Goal: Browse casually: Explore the website without a specific task or goal

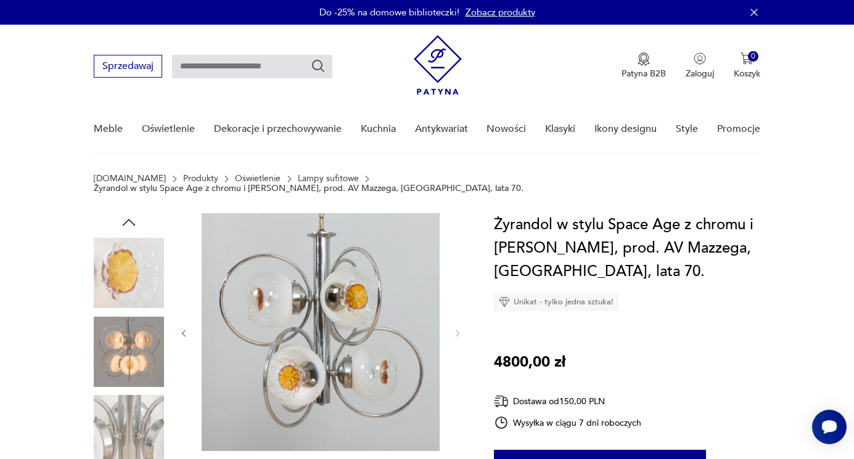
click at [136, 256] on img at bounding box center [129, 273] width 70 height 70
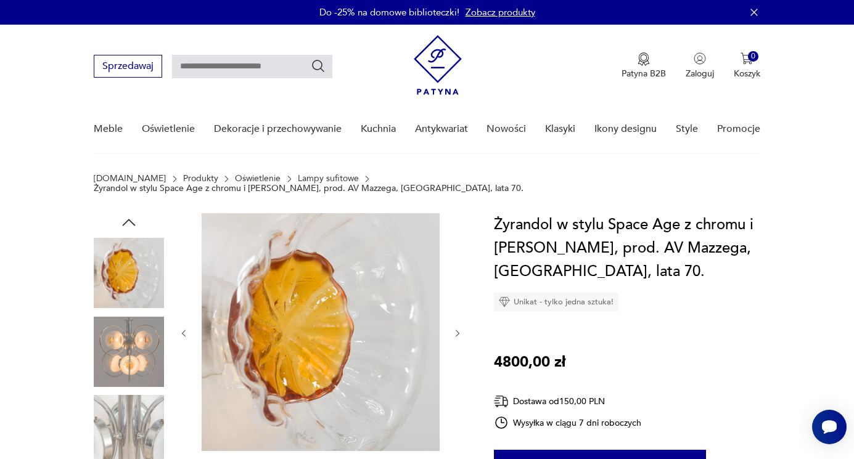
click at [125, 342] on img at bounding box center [129, 352] width 70 height 70
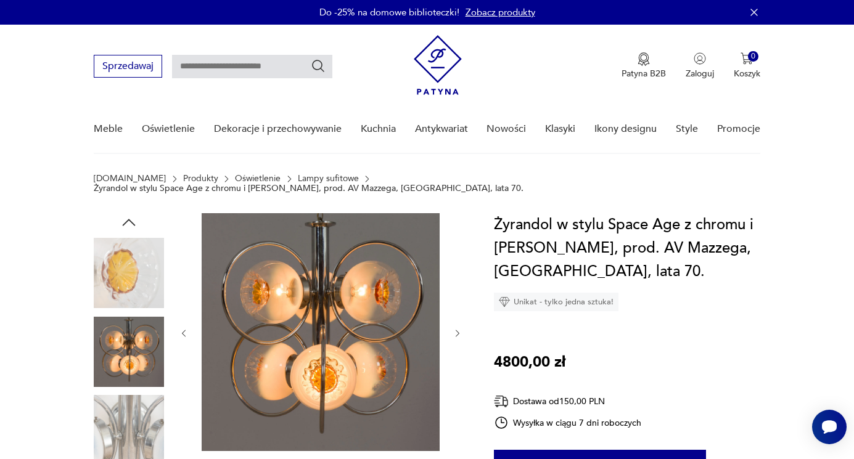
click at [144, 397] on img at bounding box center [129, 430] width 70 height 70
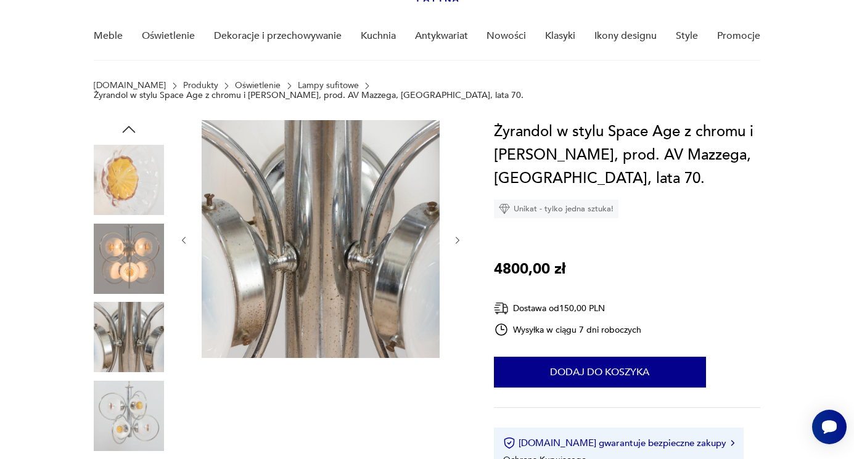
scroll to position [107, 0]
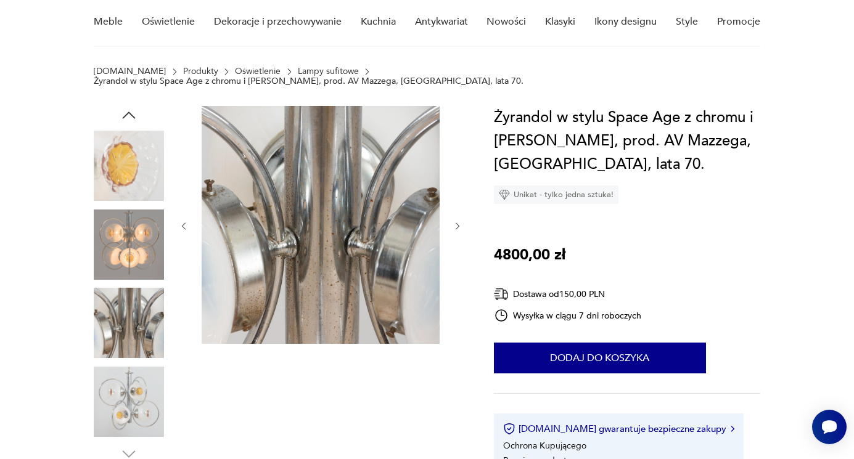
click at [144, 397] on img at bounding box center [129, 402] width 70 height 70
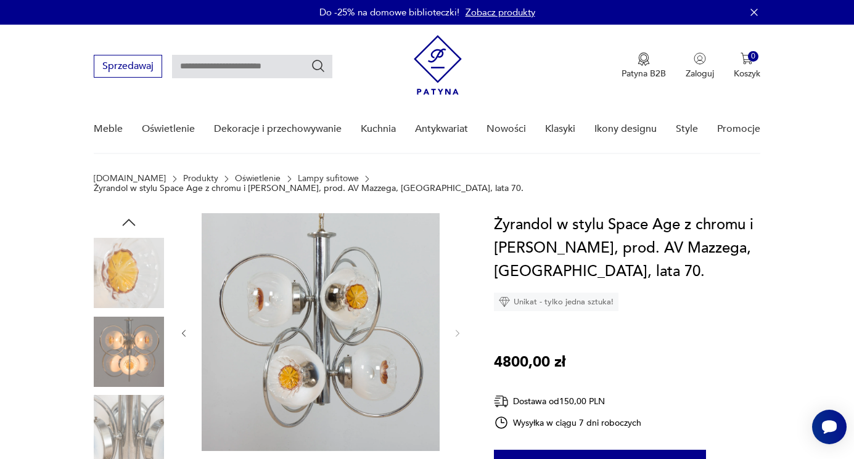
scroll to position [0, 0]
click at [132, 213] on icon "button" at bounding box center [129, 222] width 18 height 18
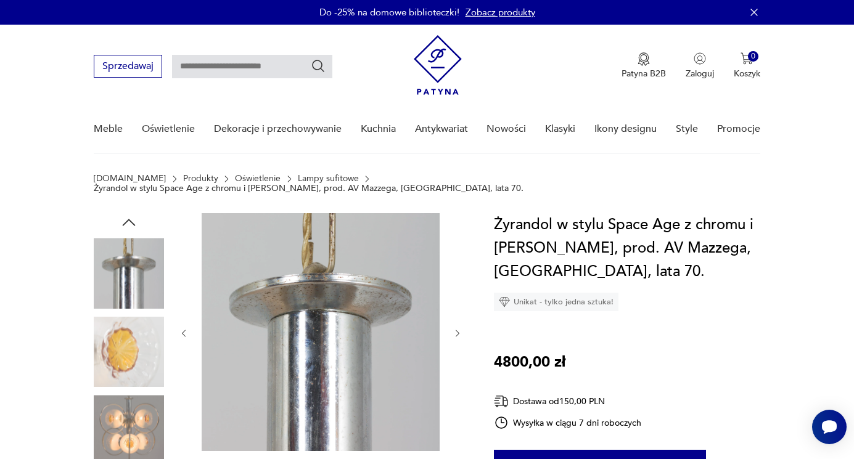
click at [132, 213] on icon "button" at bounding box center [129, 222] width 18 height 18
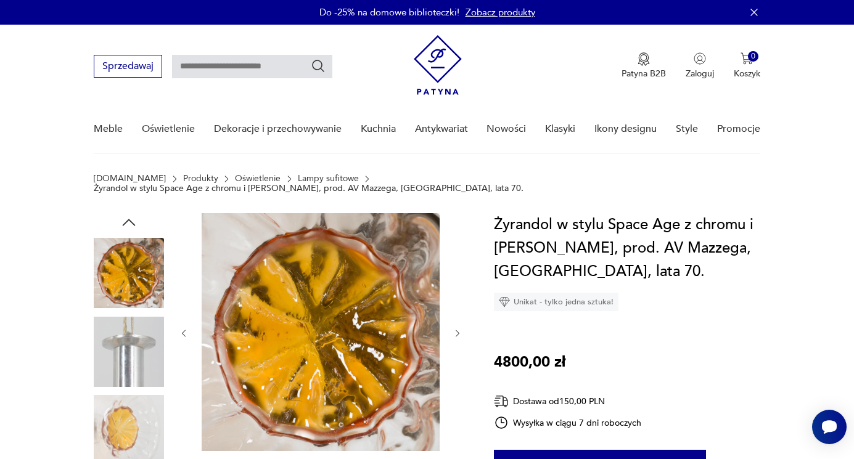
click at [132, 213] on icon "button" at bounding box center [129, 222] width 18 height 18
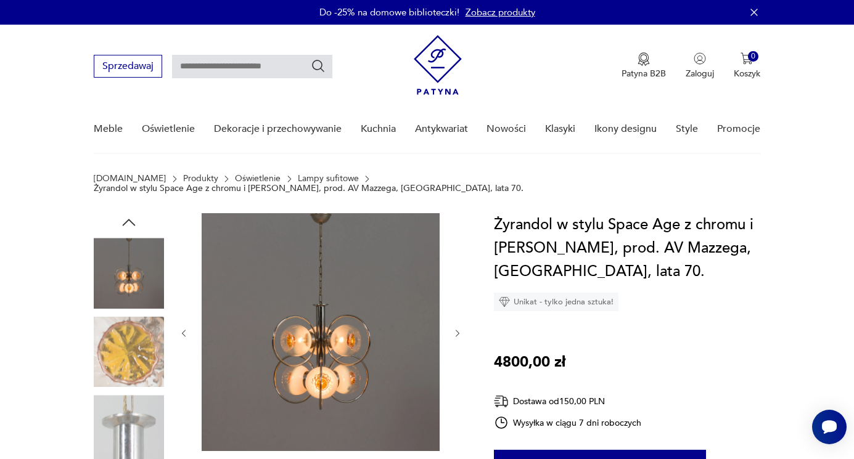
click at [132, 213] on icon "button" at bounding box center [129, 222] width 18 height 18
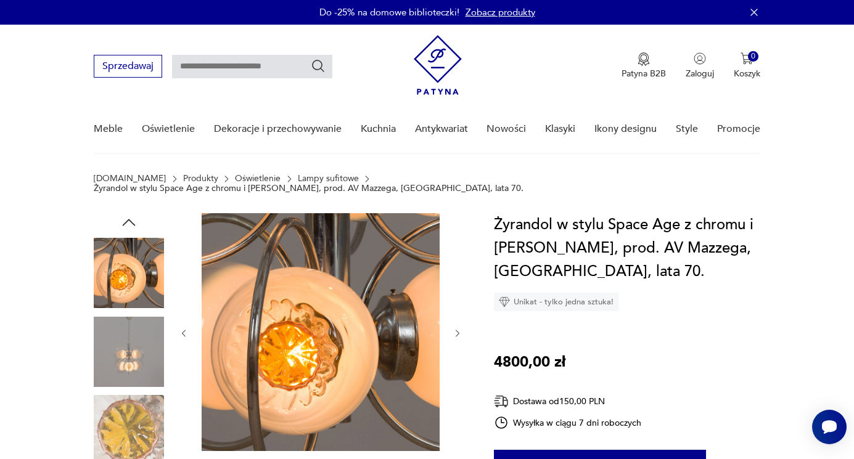
click at [125, 359] on img at bounding box center [129, 352] width 70 height 70
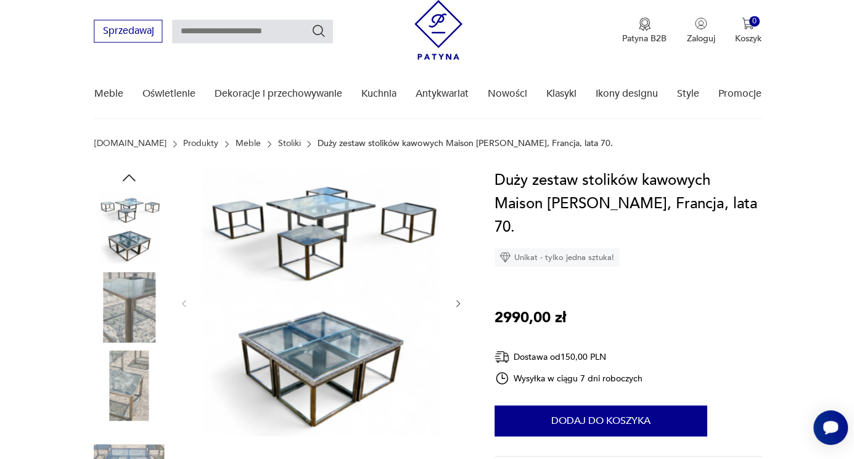
scroll to position [36, 0]
